Goal: Task Accomplishment & Management: Complete application form

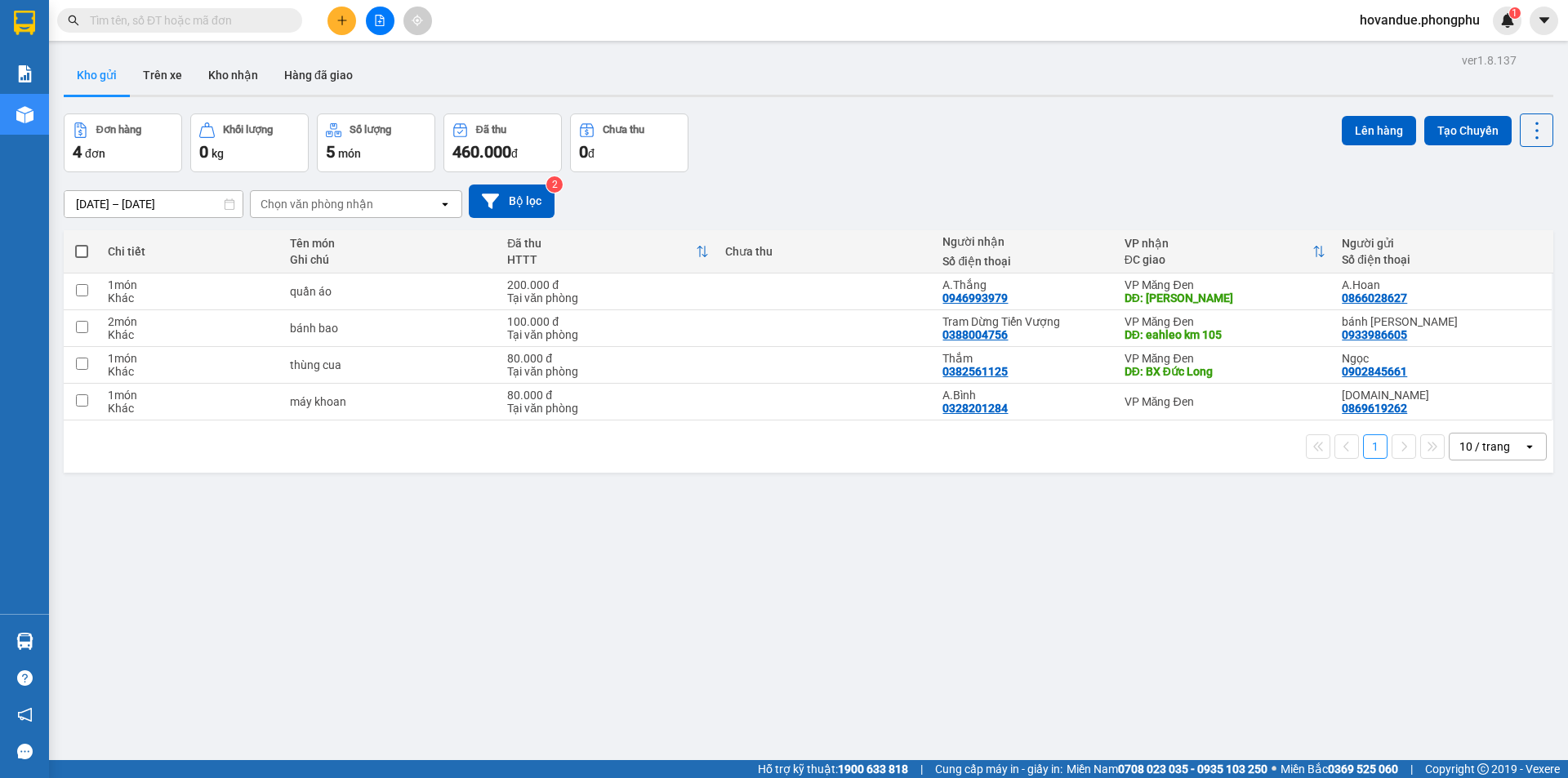
click at [336, 23] on icon "plus" at bounding box center [342, 21] width 11 height 11
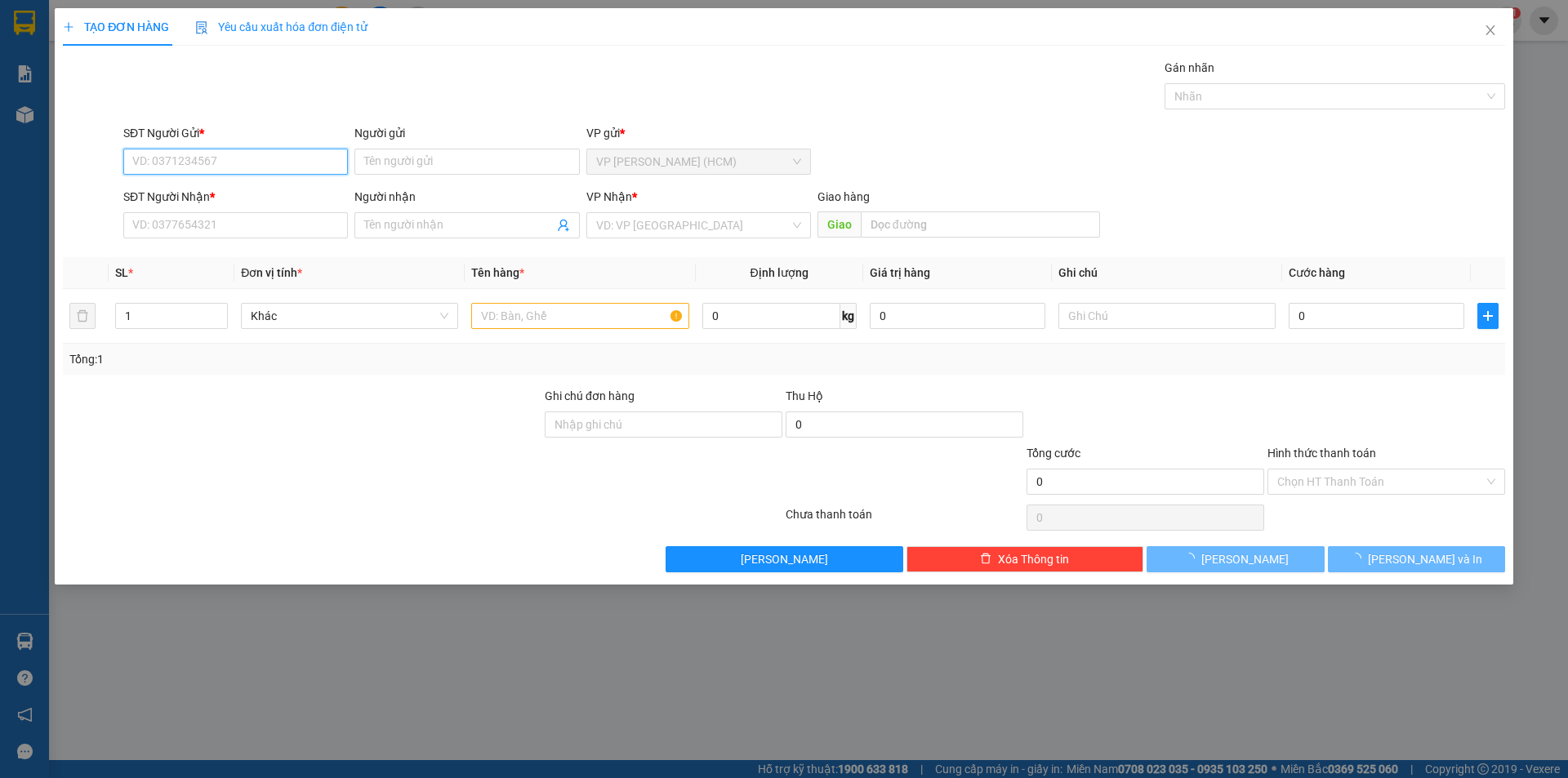
click at [281, 159] on input "SĐT Người Gửi *" at bounding box center [235, 162] width 224 height 27
click at [270, 163] on input "SĐT Người Gửi *" at bounding box center [235, 162] width 224 height 27
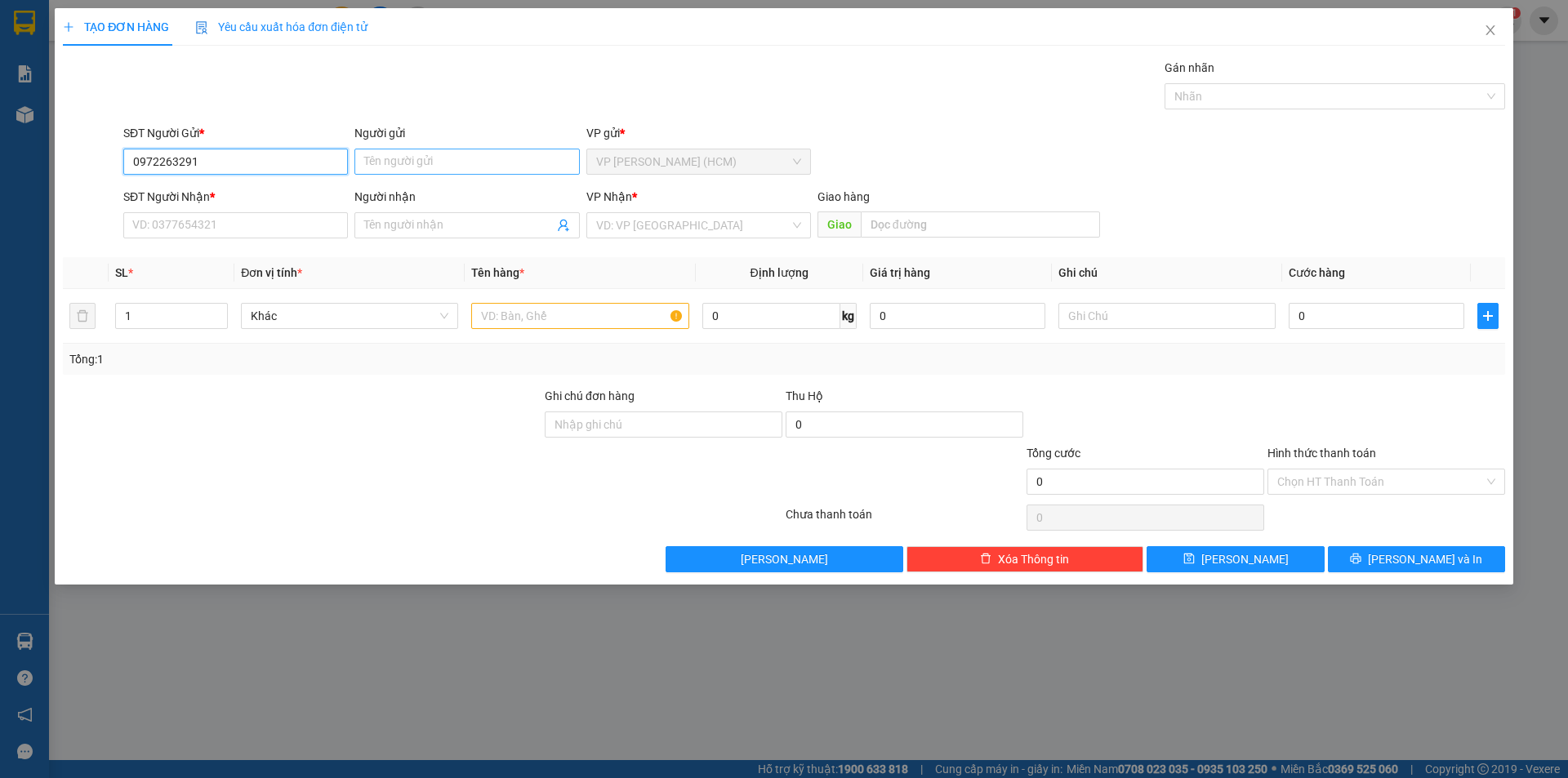
type input "0972263291"
click at [414, 160] on input "Người gửi" at bounding box center [466, 162] width 224 height 27
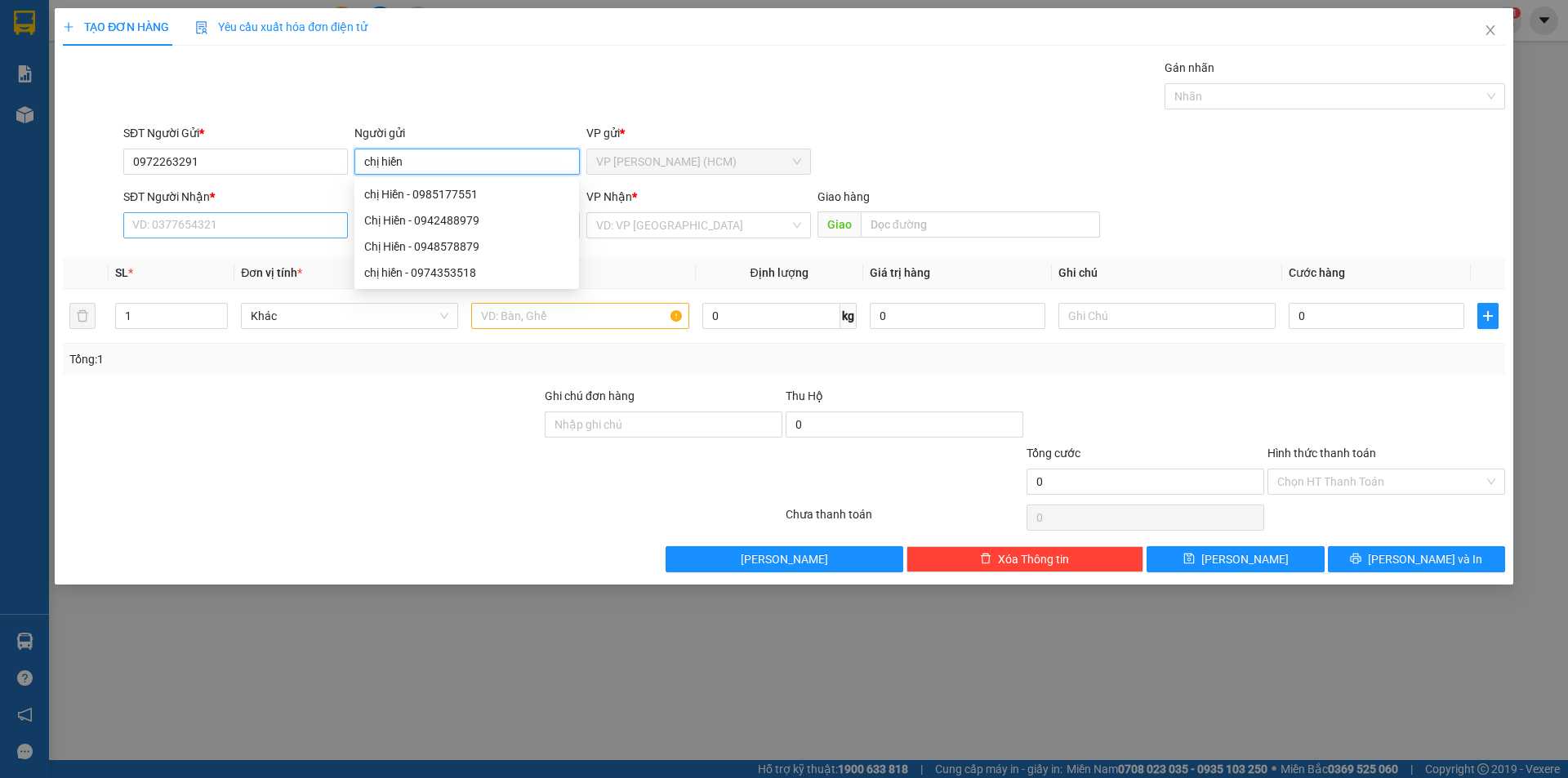
type input "chị hiền"
click at [198, 219] on input "SĐT Người Nhận *" at bounding box center [235, 225] width 224 height 27
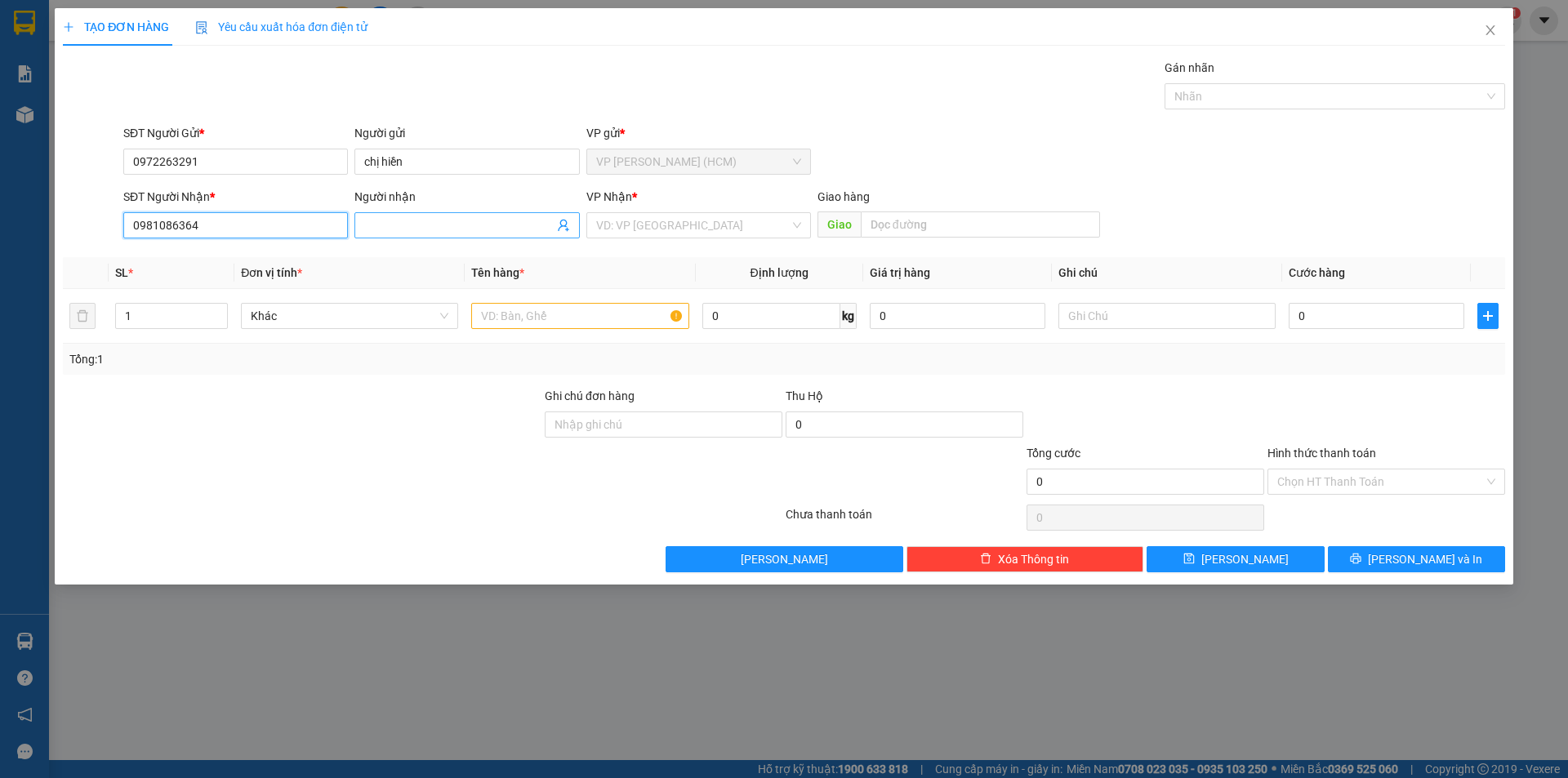
type input "0981086364"
click at [380, 228] on input "Người nhận" at bounding box center [458, 224] width 188 height 18
type input "hoa thông"
click at [604, 325] on input "text" at bounding box center [579, 316] width 217 height 27
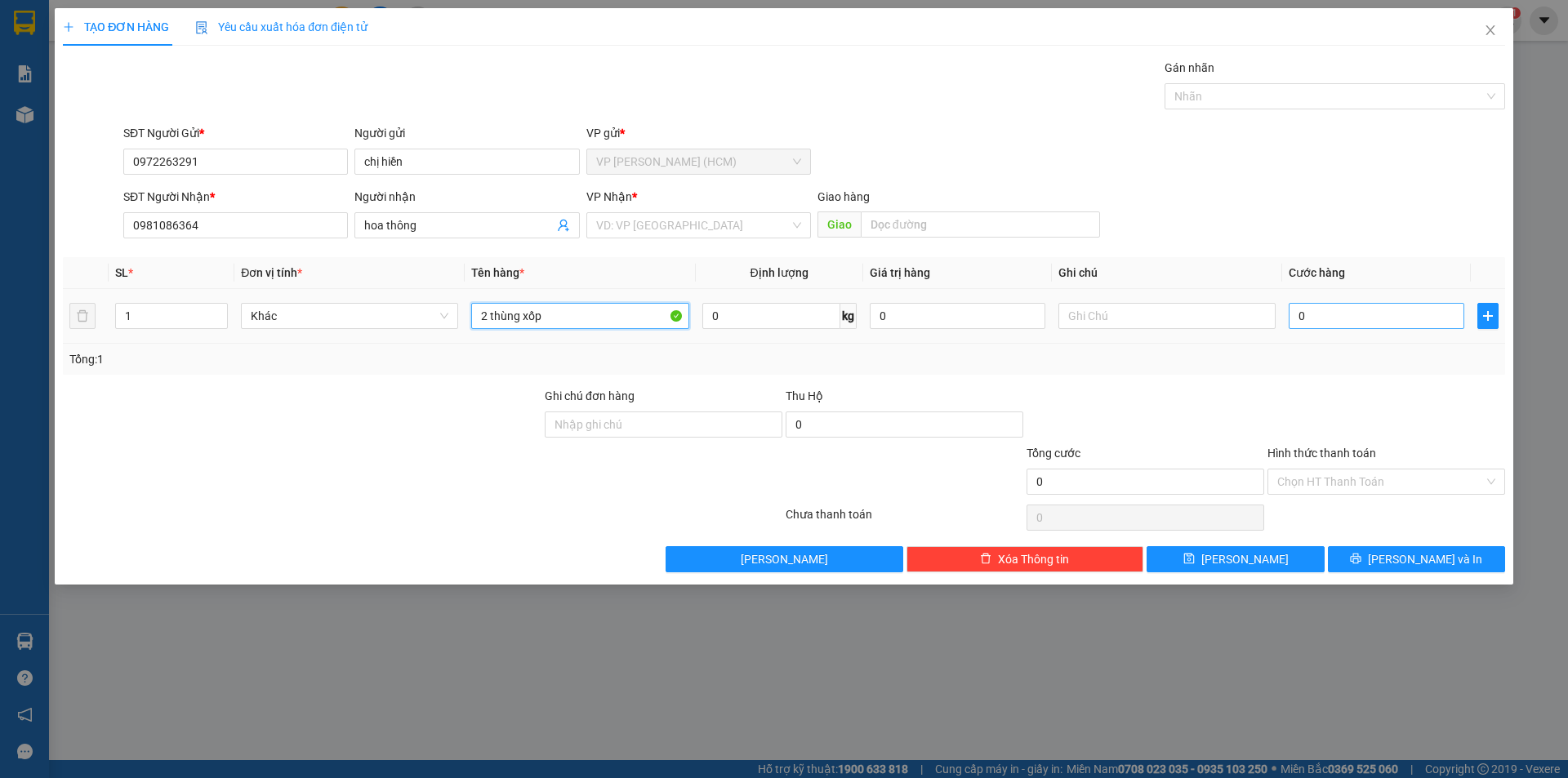
type input "2 thùng xốp"
click at [1392, 313] on input "0" at bounding box center [1376, 316] width 175 height 27
type input "4"
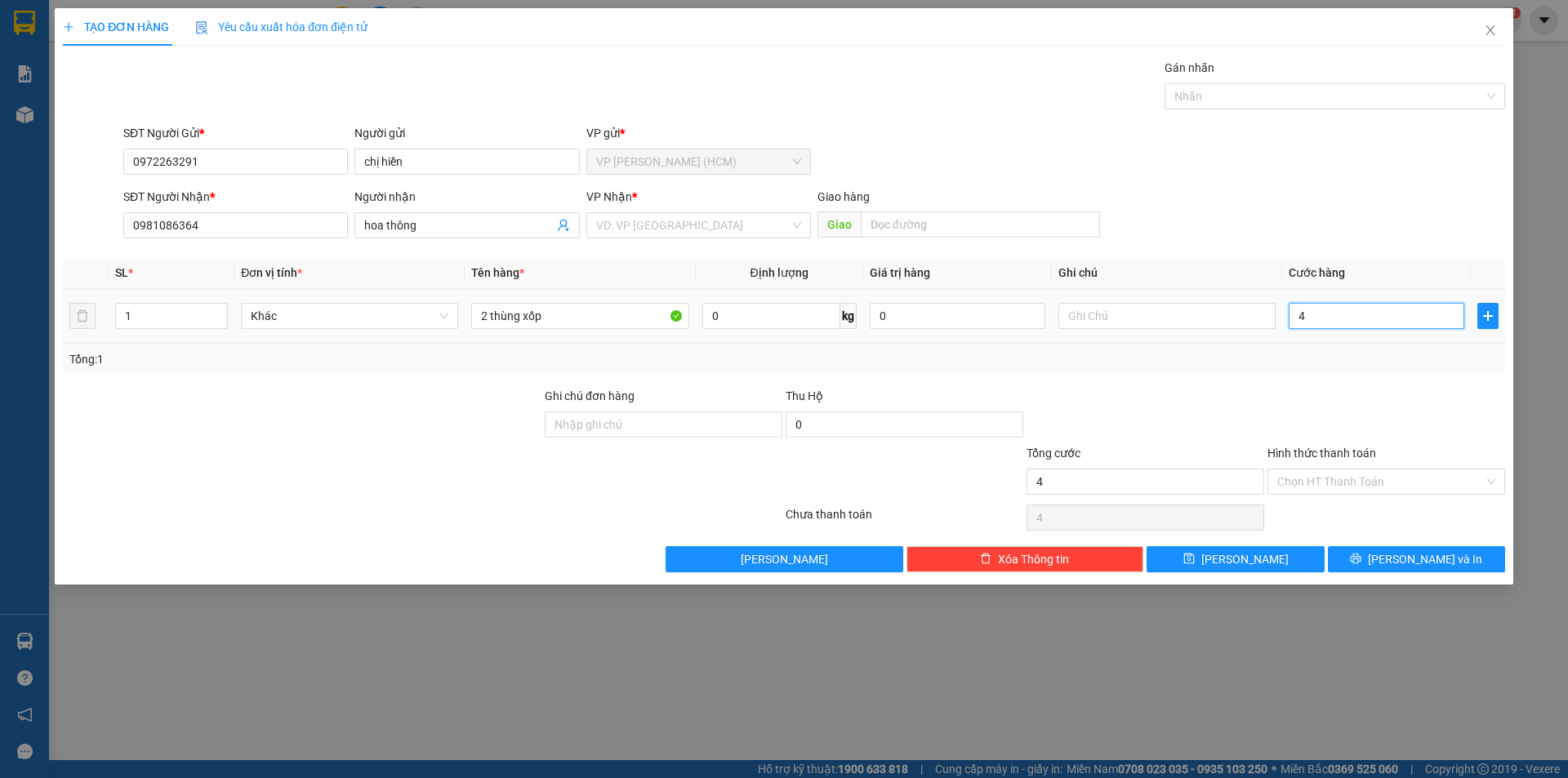
type input "40"
type input "400"
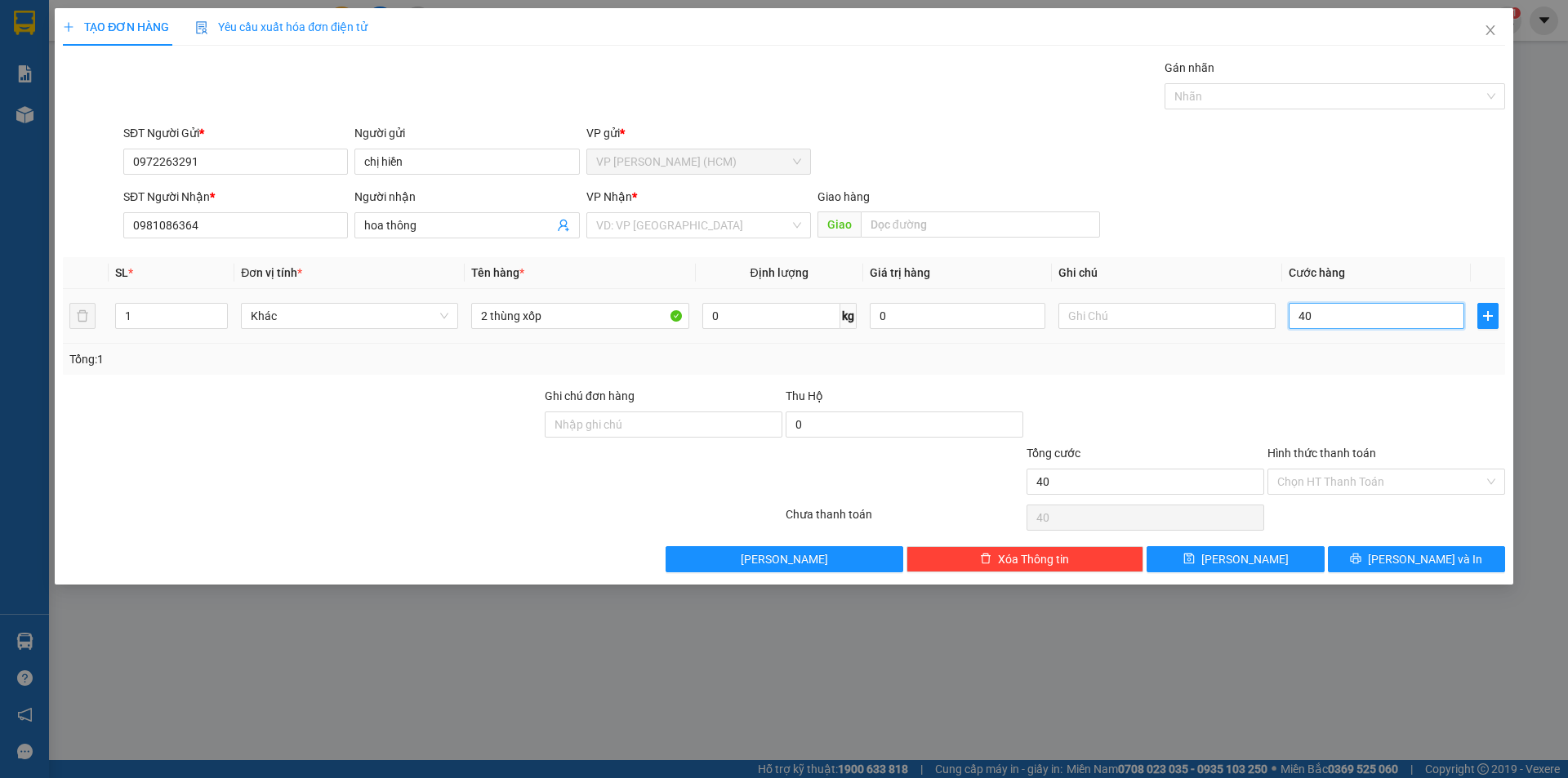
type input "400"
type input "4.000"
type input "40.000"
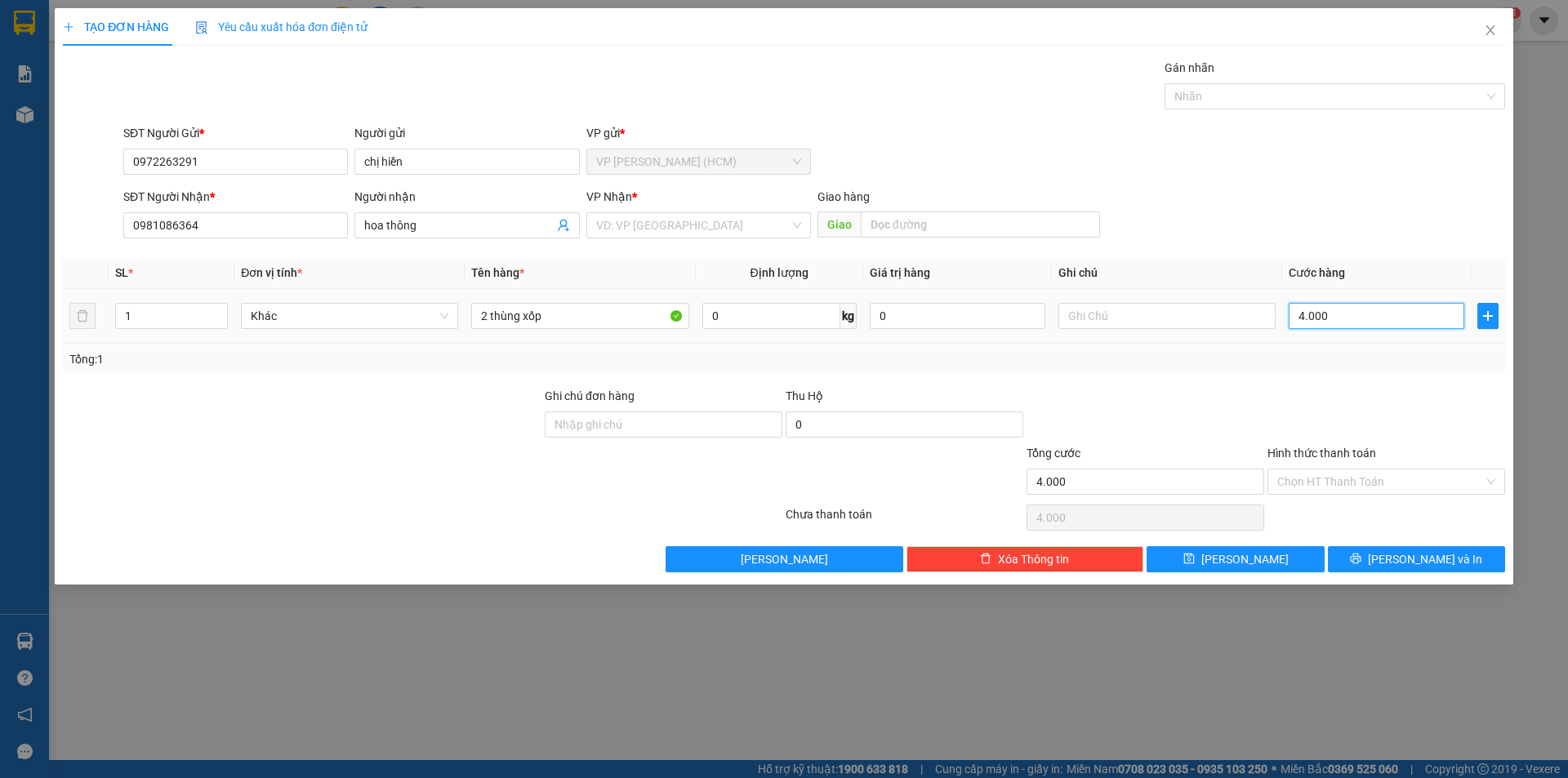
type input "40.000"
type input "400.000"
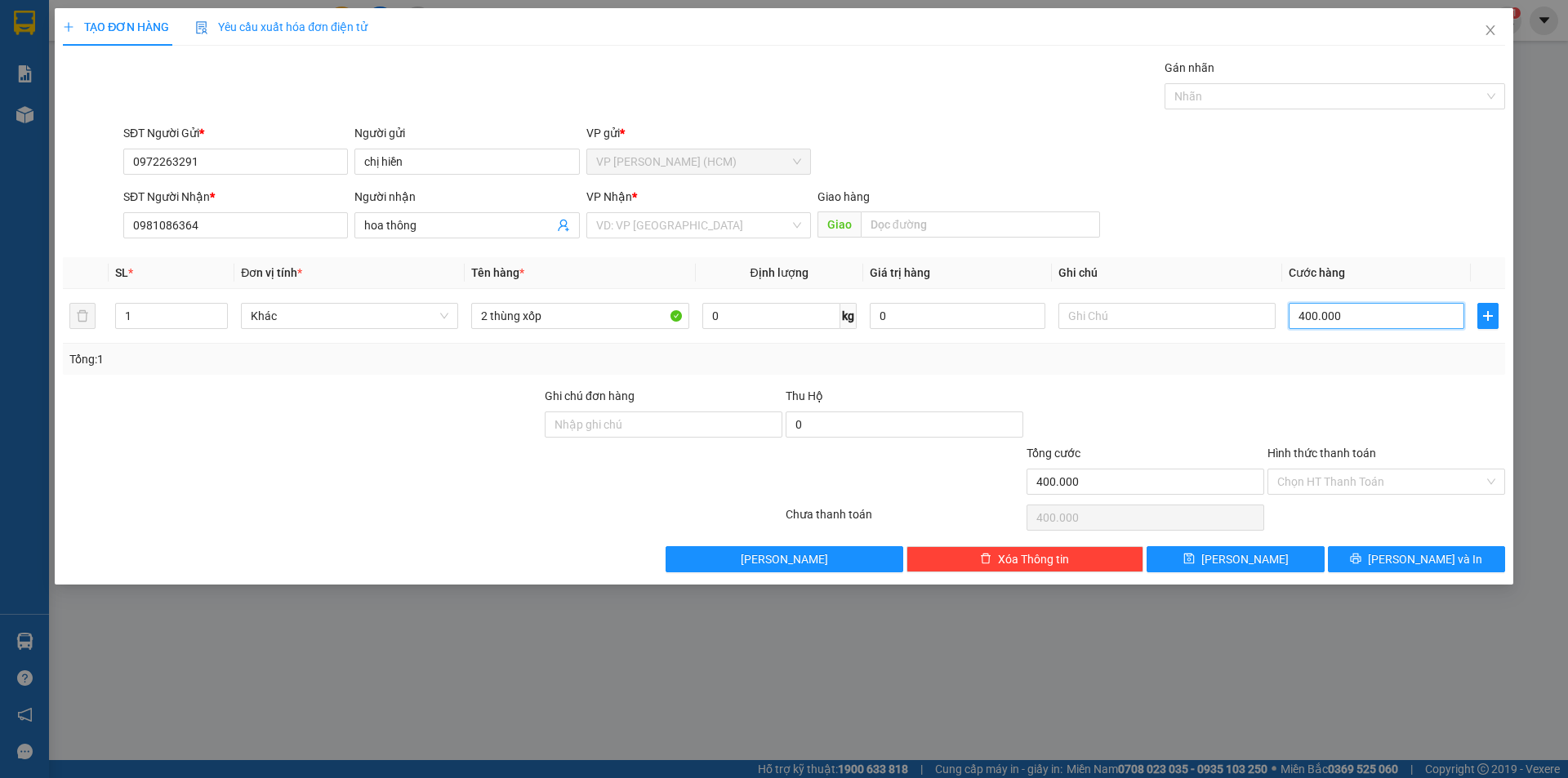
type input "400.000"
click at [1330, 351] on div "Tổng: 1" at bounding box center [783, 359] width 1429 height 18
click at [1361, 559] on icon "printer" at bounding box center [1355, 558] width 11 height 11
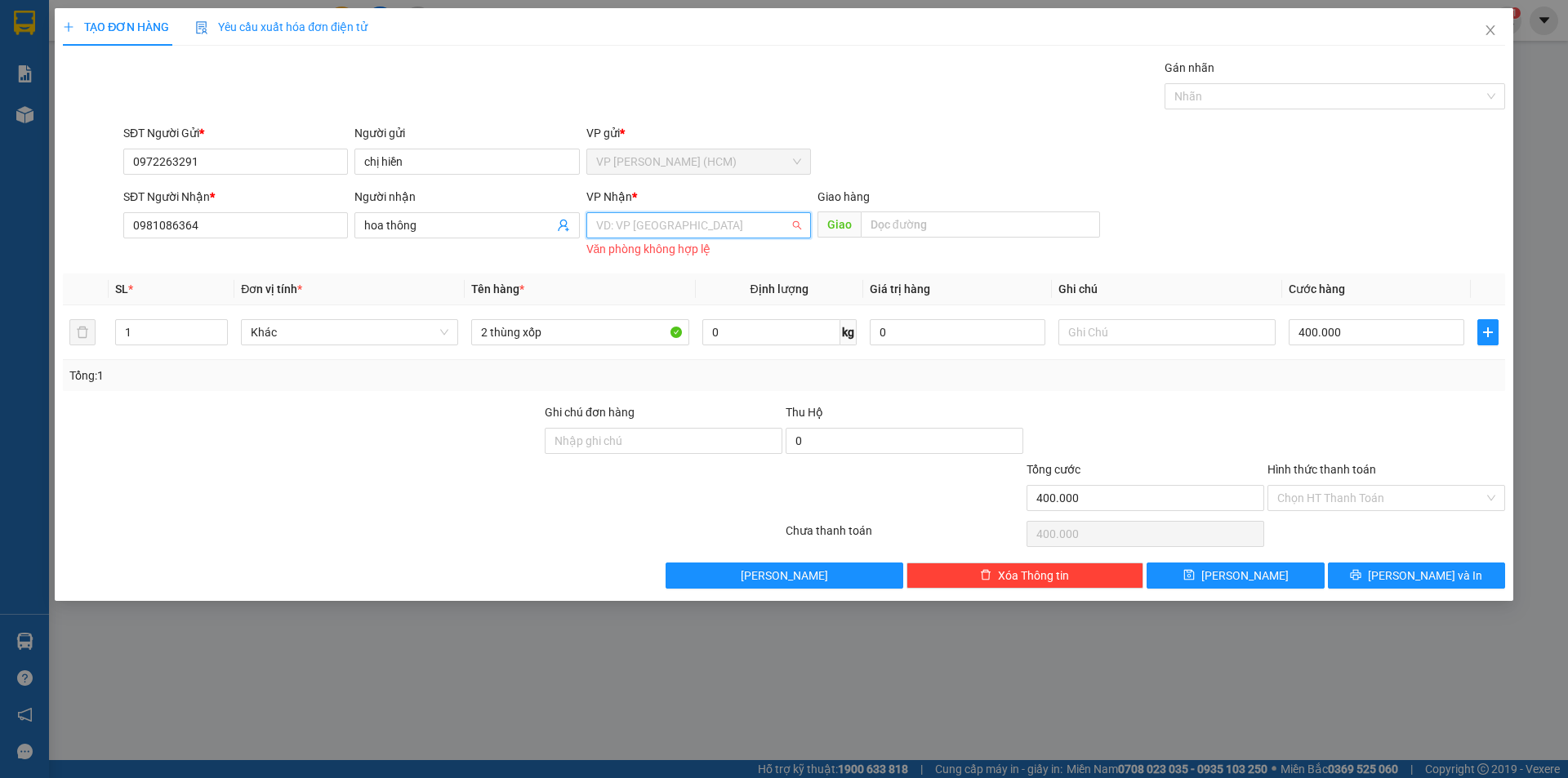
click at [695, 225] on input "search" at bounding box center [692, 225] width 193 height 25
click at [661, 354] on div "VP Măng Đen" at bounding box center [698, 362] width 205 height 18
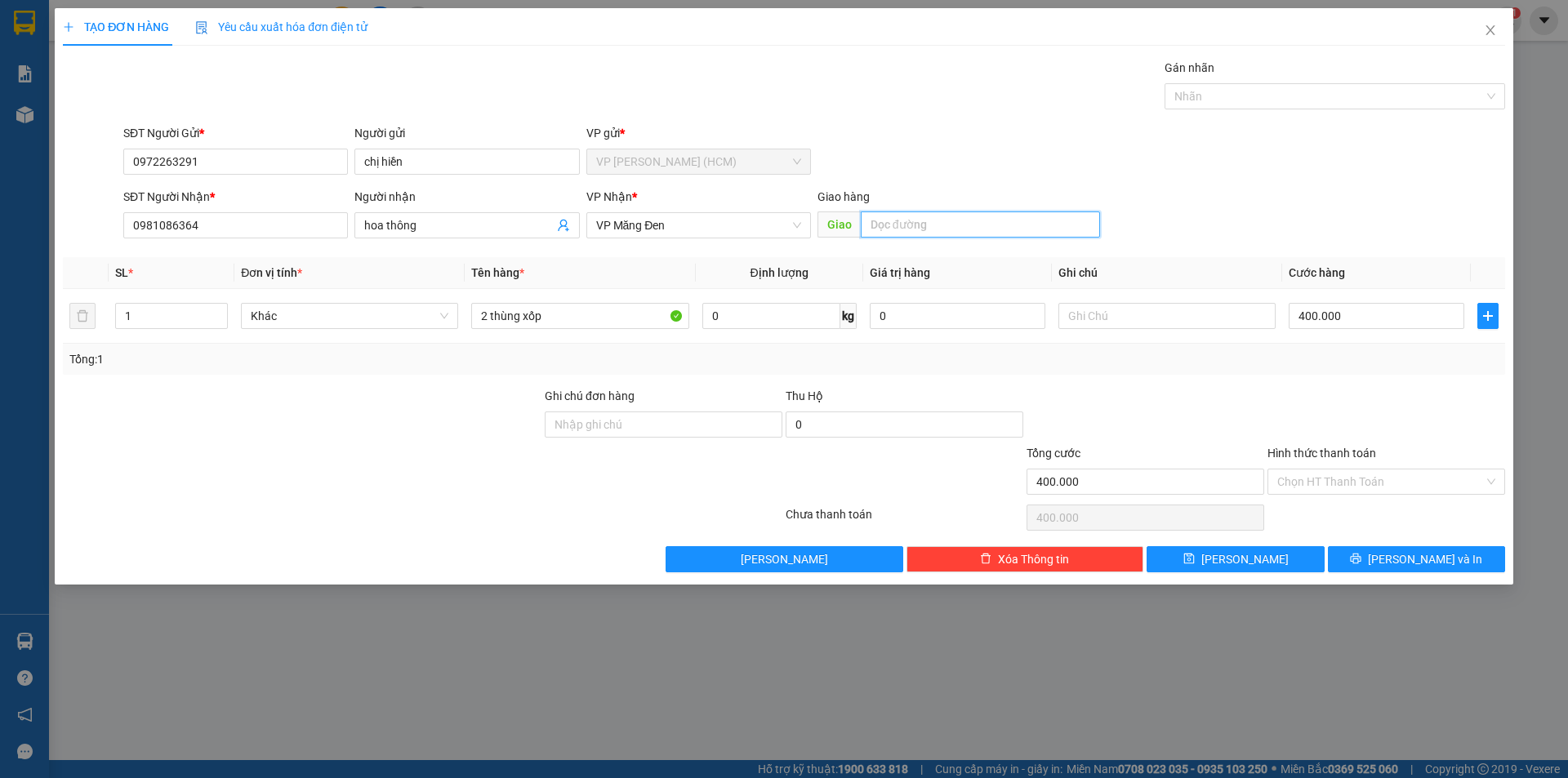
click at [940, 221] on input "text" at bounding box center [980, 224] width 240 height 27
type input "bx kontum"
click at [1447, 559] on span "Lưu và In" at bounding box center [1424, 558] width 115 height 18
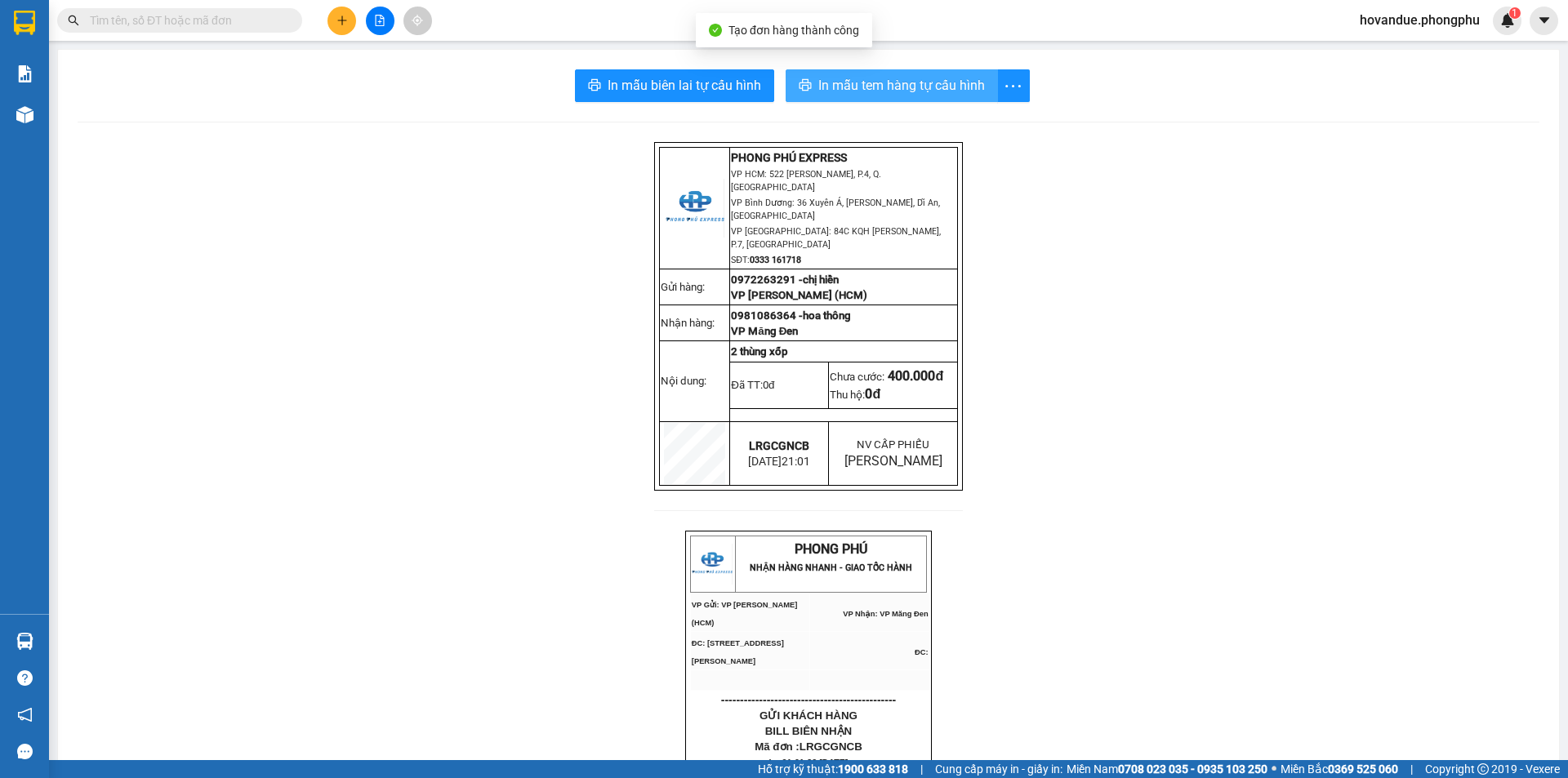
click at [867, 80] on span "In mẫu tem hàng tự cấu hình" at bounding box center [901, 85] width 167 height 21
drag, startPoint x: 423, startPoint y: 263, endPoint x: 643, endPoint y: 239, distance: 221.3
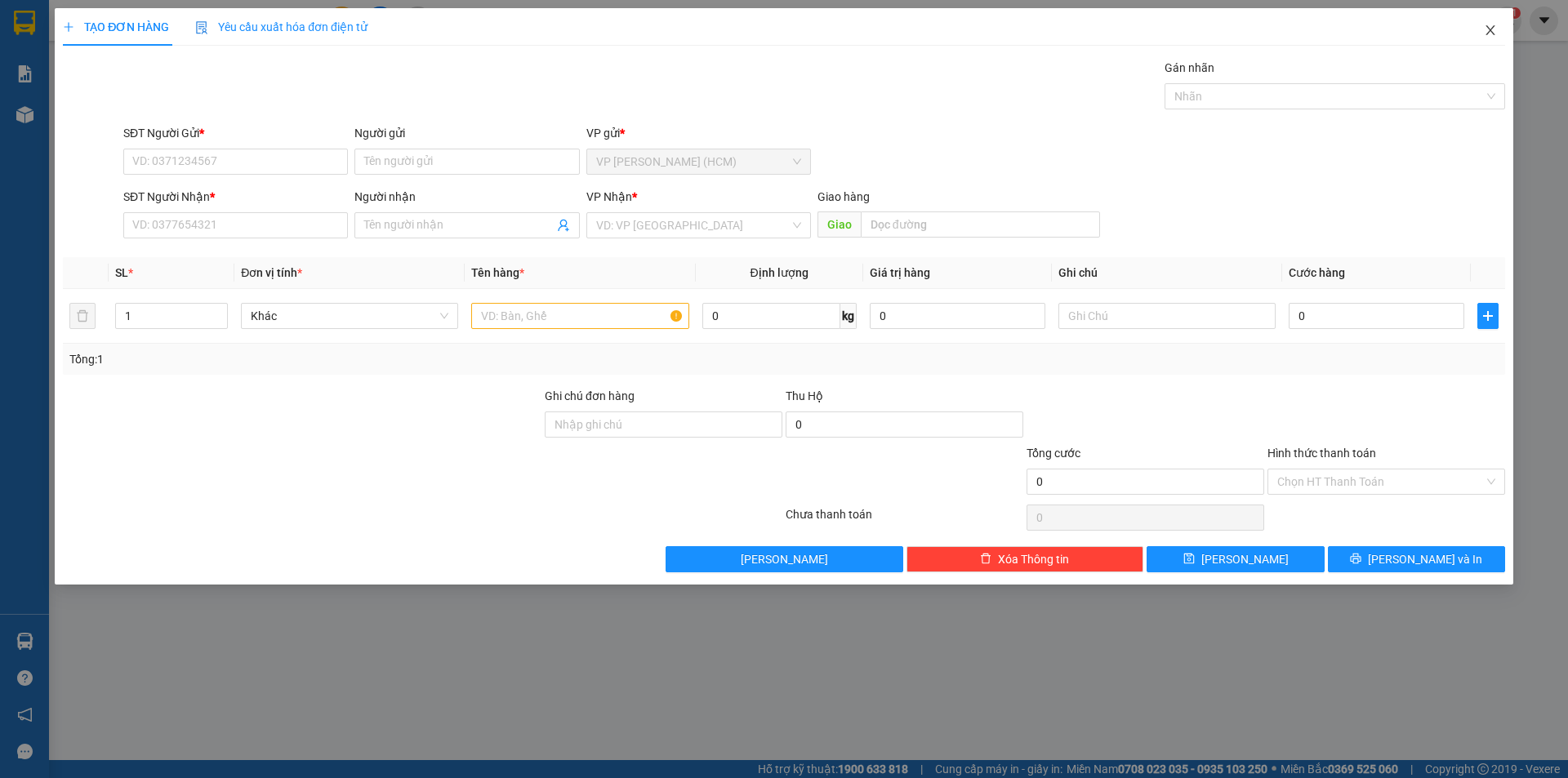
click at [1485, 33] on icon "close" at bounding box center [1490, 30] width 13 height 13
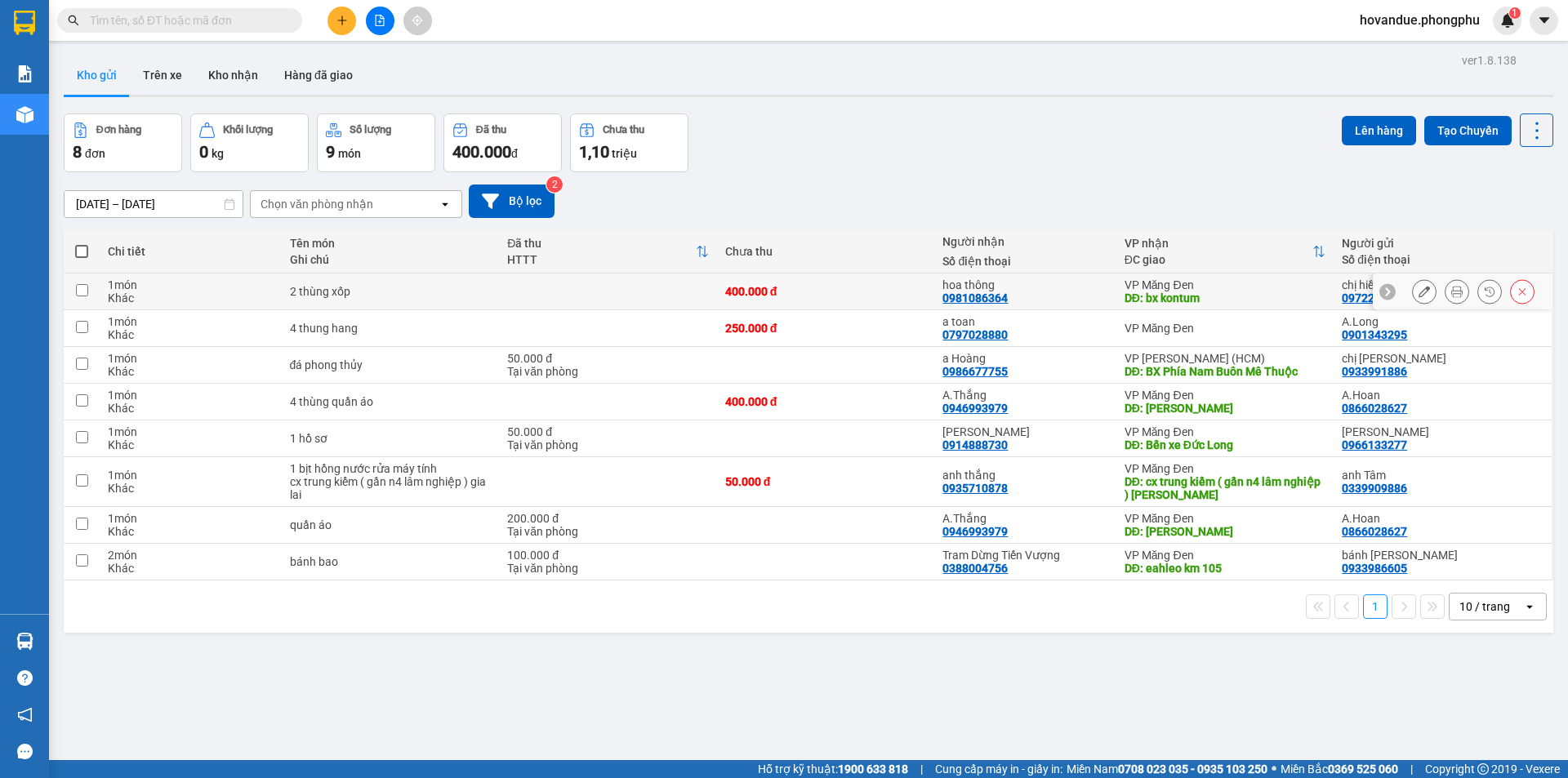
click at [542, 297] on td at bounding box center [608, 292] width 218 height 37
checkbox input "true"
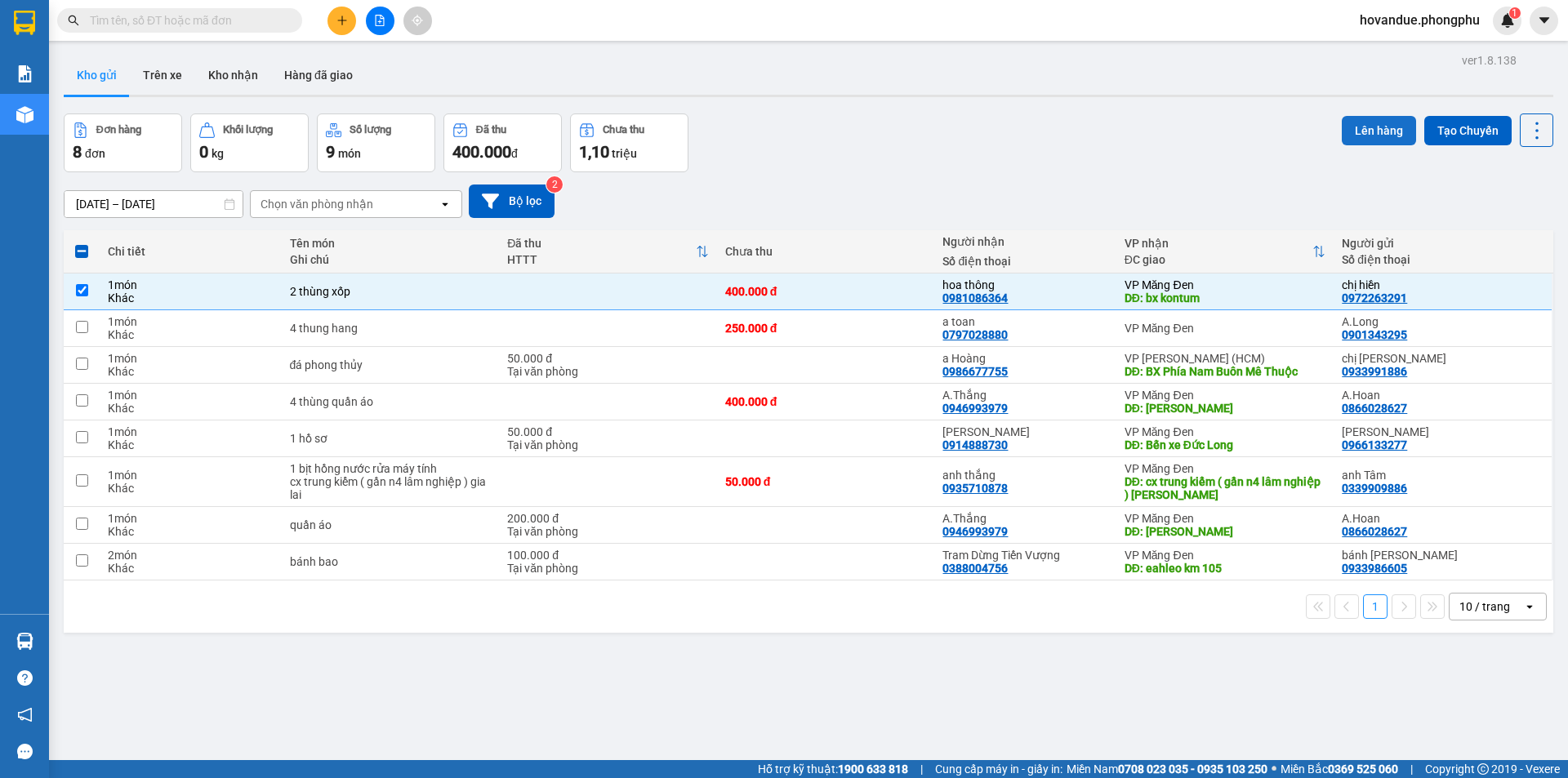
click at [1375, 133] on button "Lên hàng" at bounding box center [1379, 130] width 74 height 29
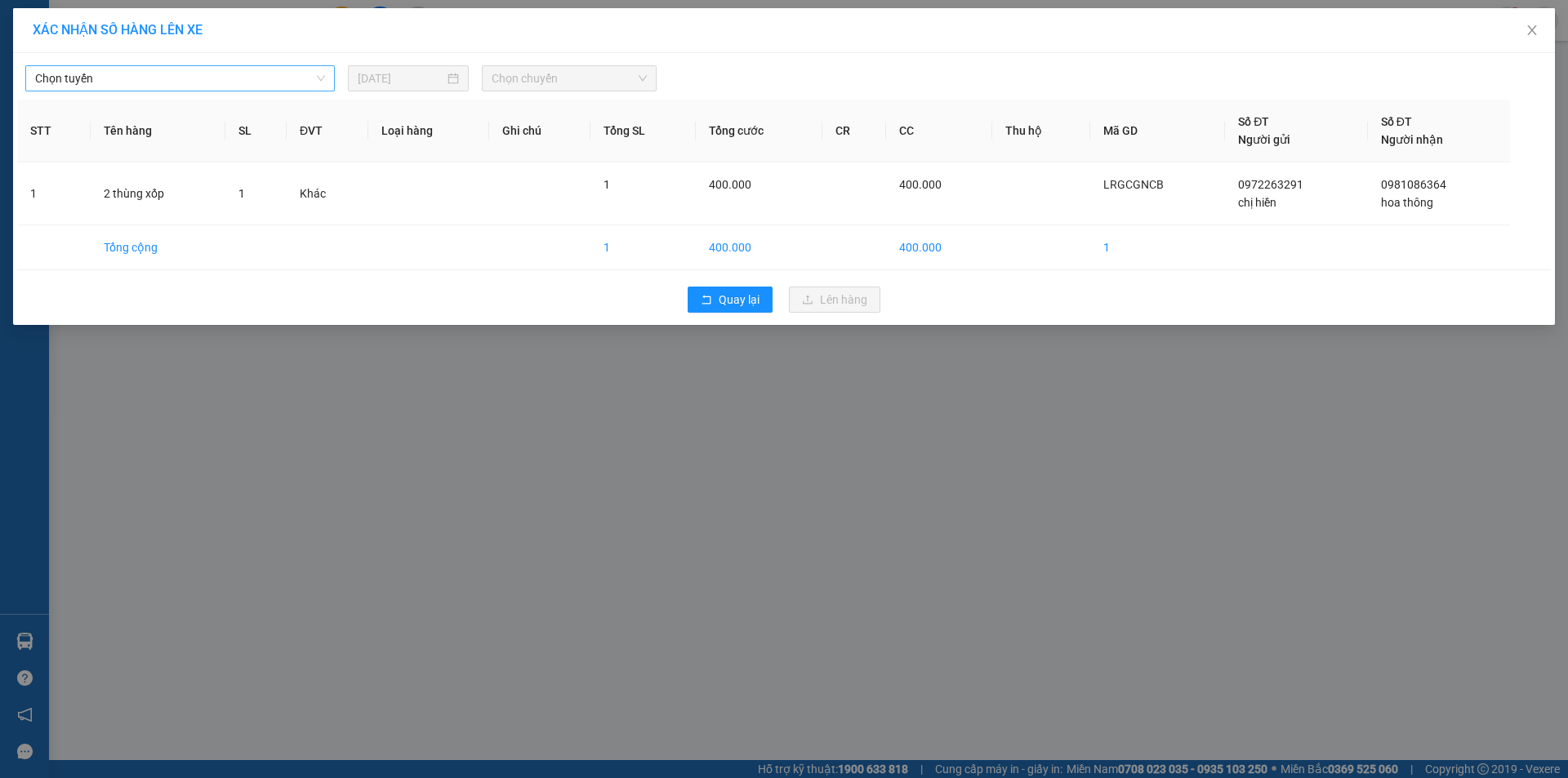
click at [292, 80] on span "Chọn tuyến" at bounding box center [180, 79] width 290 height 25
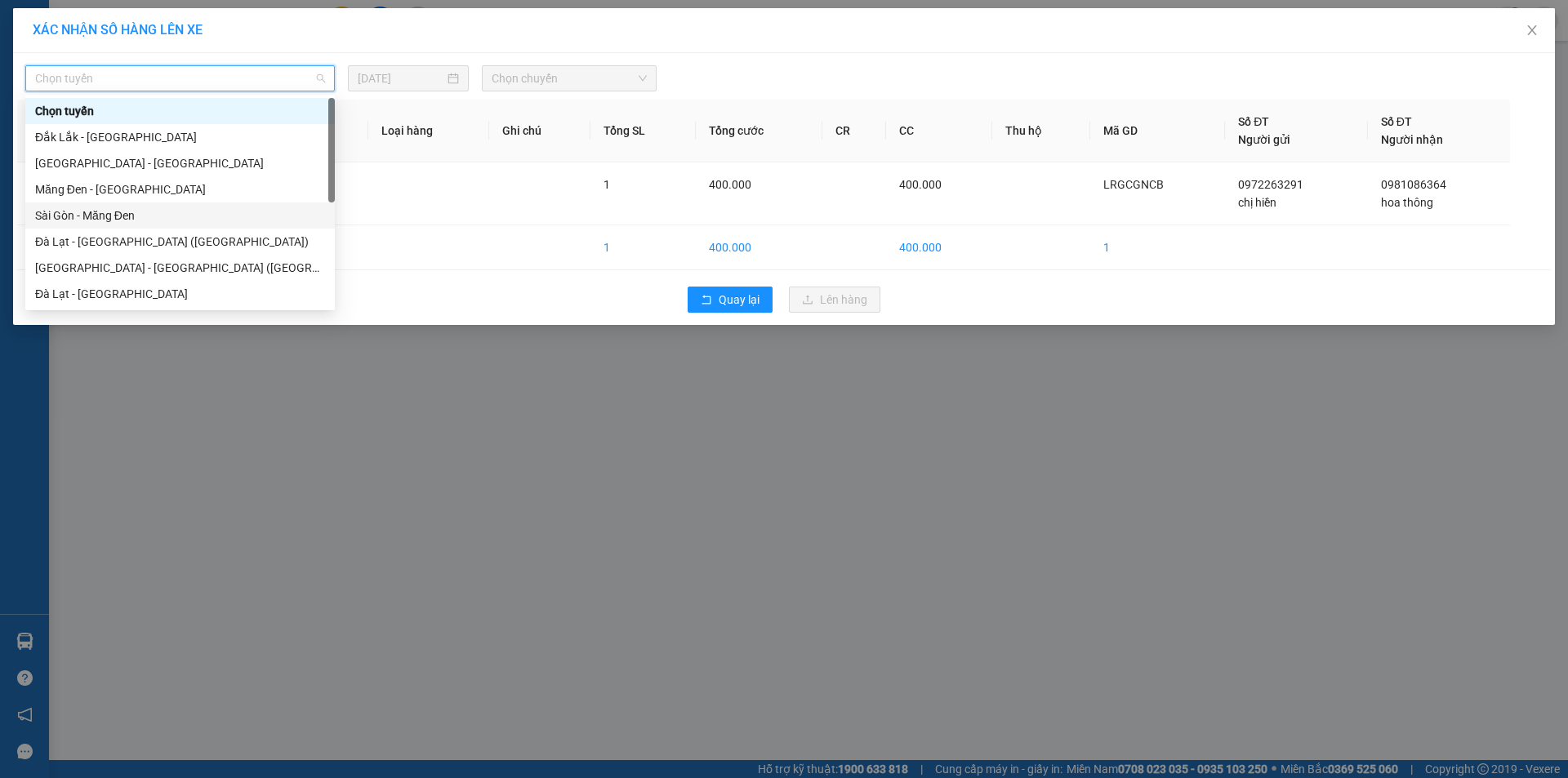
click at [151, 219] on div "Sài Gòn - Măng Đen" at bounding box center [180, 215] width 290 height 18
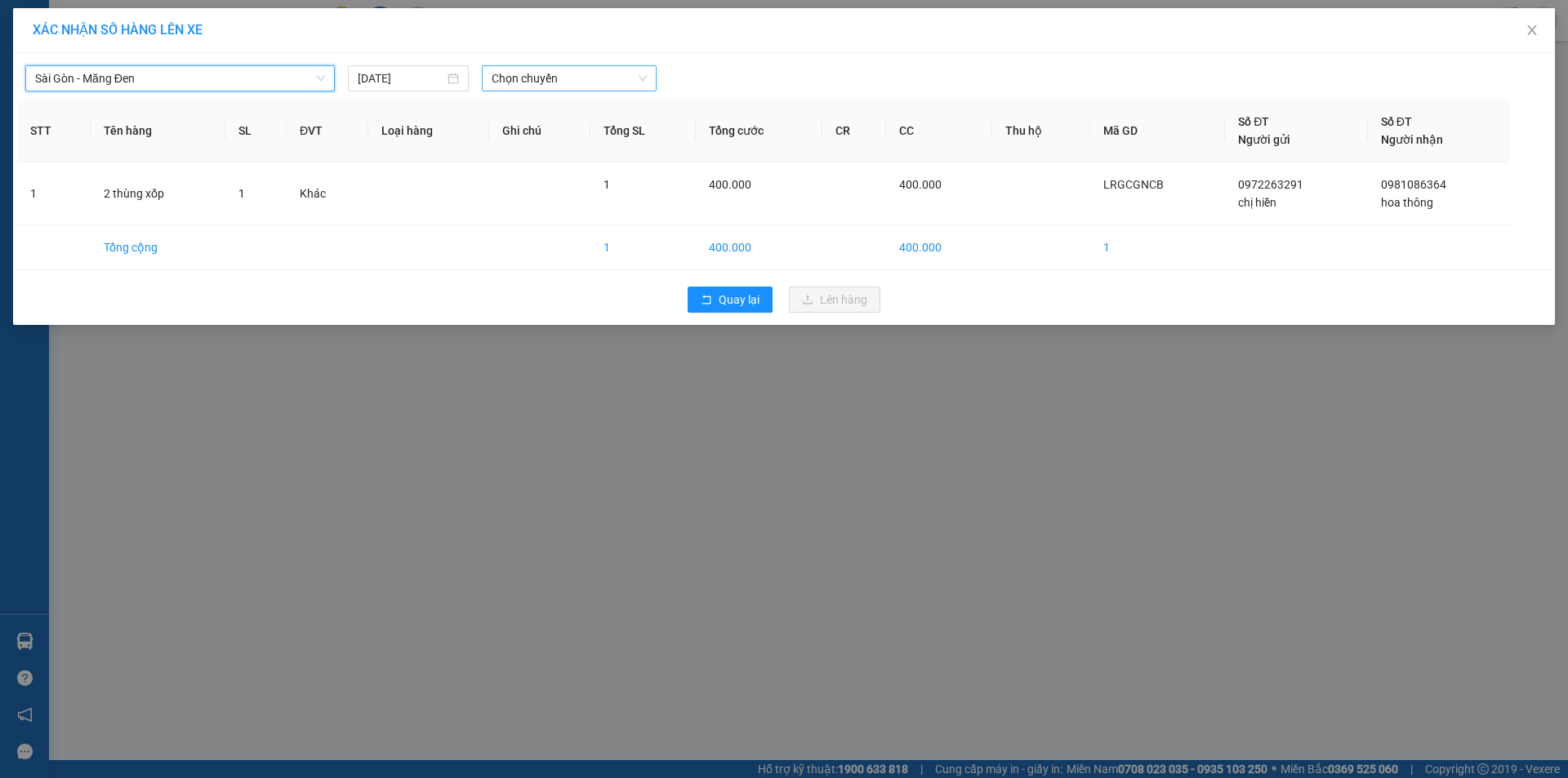
click at [572, 79] on span "Chọn chuyến" at bounding box center [569, 79] width 155 height 25
click at [561, 139] on div "21:00 - 60F-011.49" at bounding box center [555, 136] width 128 height 18
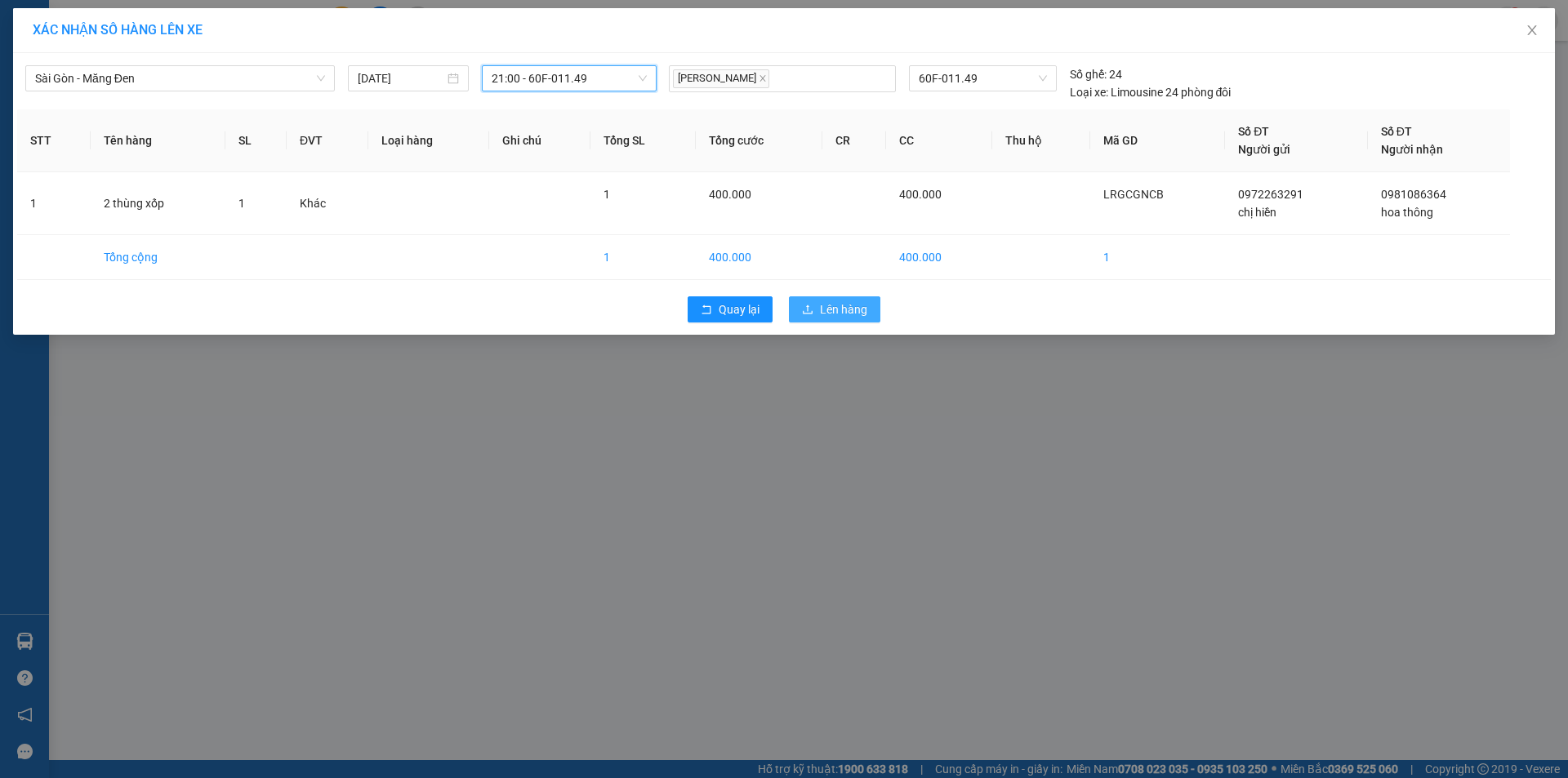
click at [839, 313] on span "Lên hàng" at bounding box center [844, 309] width 47 height 18
